Goal: Find specific page/section: Find specific page/section

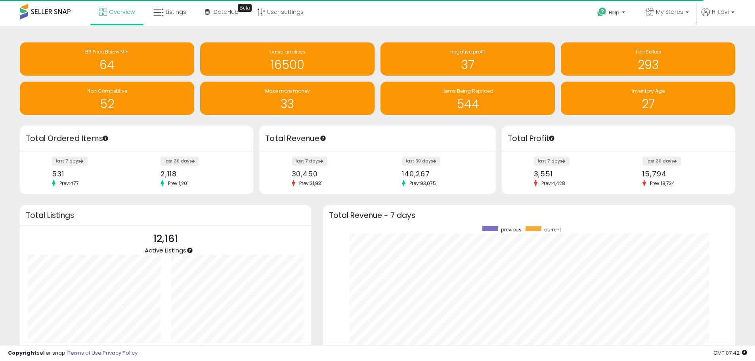
scroll to position [395978, 395732]
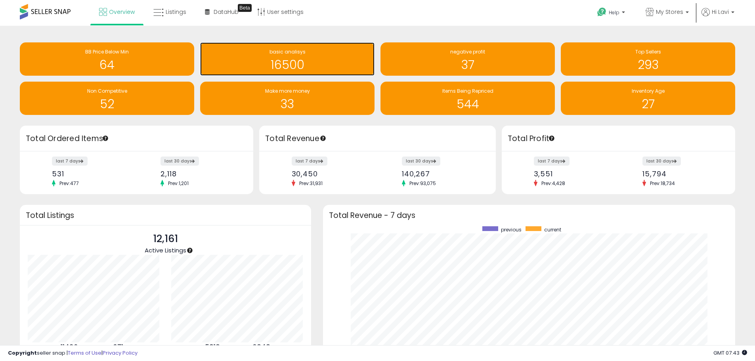
click at [307, 66] on h1 "16500" at bounding box center [287, 64] width 166 height 13
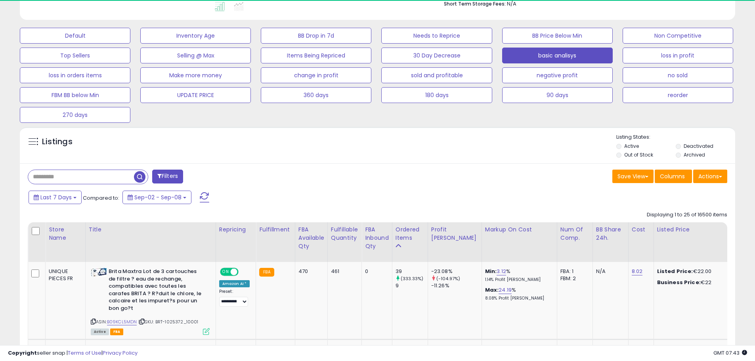
scroll to position [257, 0]
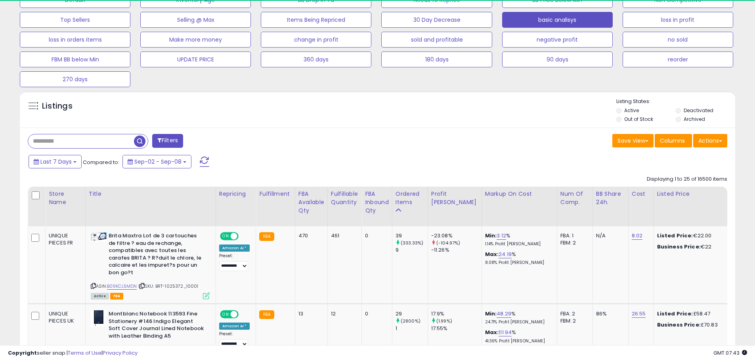
click at [91, 144] on input "text" at bounding box center [81, 141] width 106 height 14
paste input "**********"
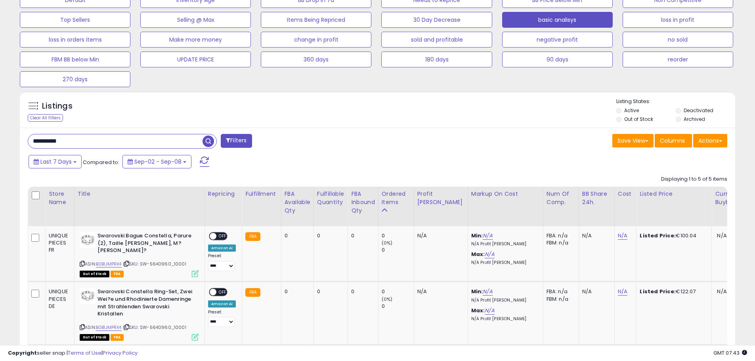
scroll to position [162, 415]
drag, startPoint x: 105, startPoint y: 141, endPoint x: -16, endPoint y: 146, distance: 121.3
paste input "text"
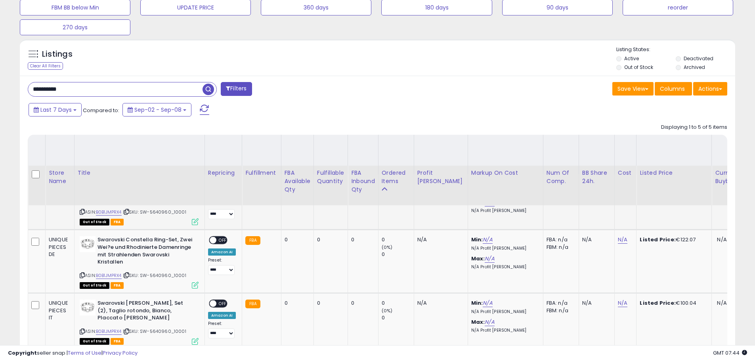
scroll to position [484, 0]
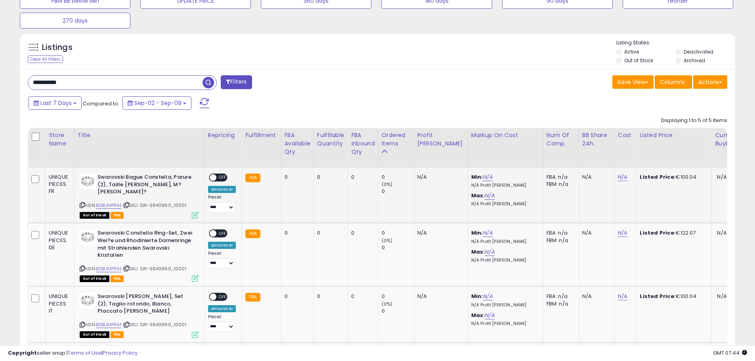
type input "**********"
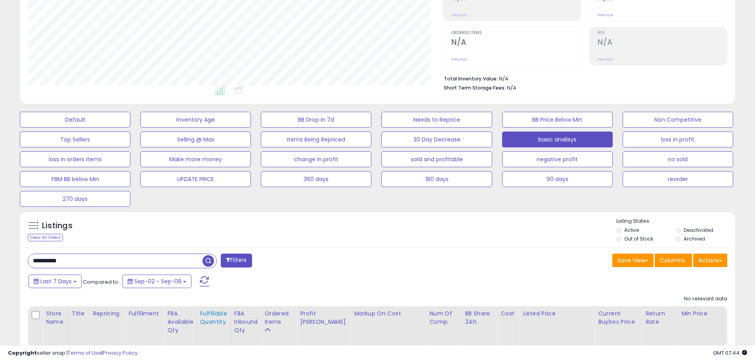
scroll to position [190, 0]
